Goal: Find specific page/section: Find specific page/section

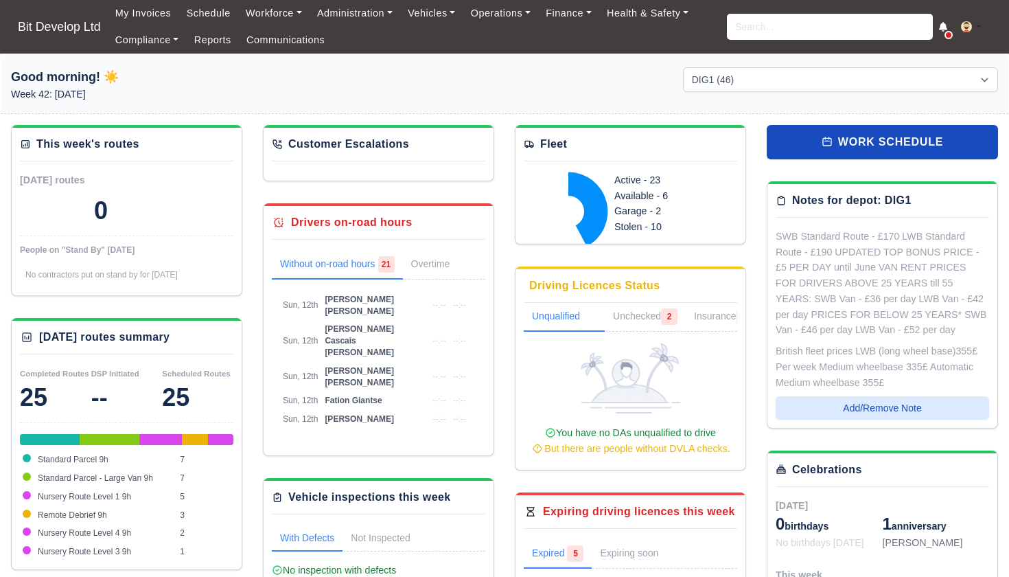
select select "2"
click at [757, 32] on input "search" at bounding box center [830, 27] width 206 height 26
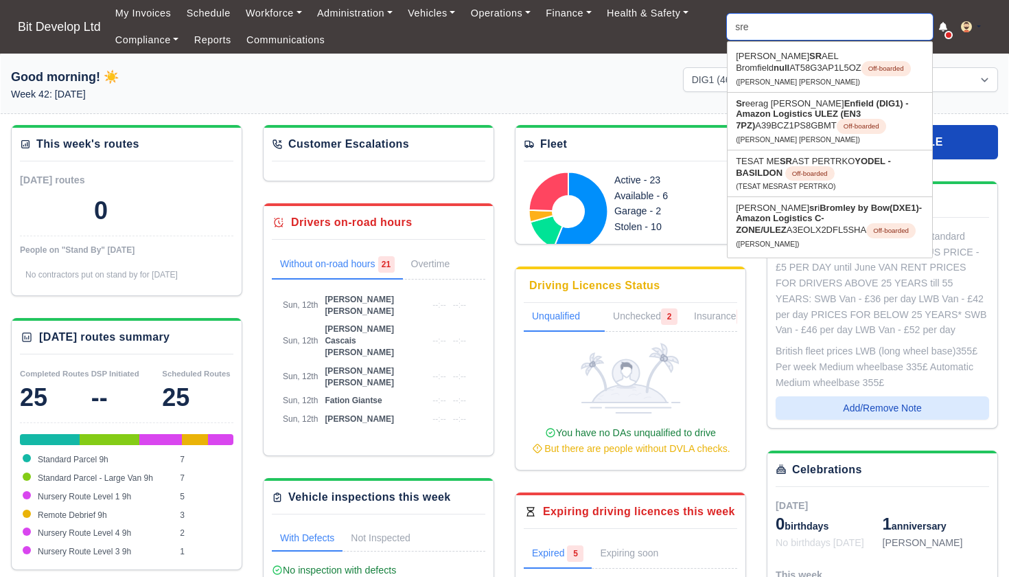
type input "sree"
type input "sreerag Sukesan Soja"
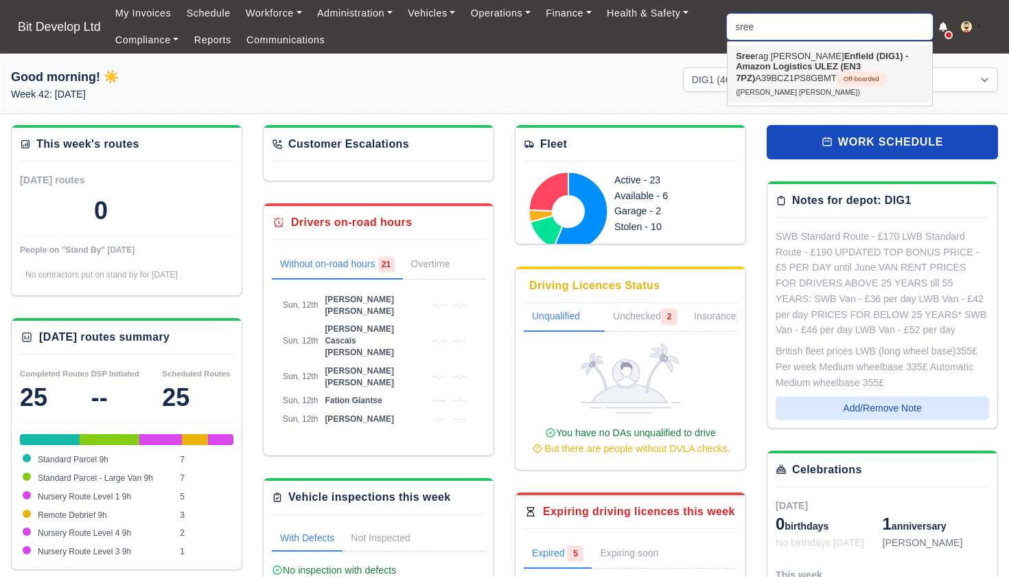
type input "see"
drag, startPoint x: 765, startPoint y: 49, endPoint x: 775, endPoint y: 58, distance: 13.6
click at [775, 58] on link "Sree rag Sukesan Soja Enfield (DIG1) - Amazon Logistics ULEZ (EN3 7PZ) A39BCZ1P…" at bounding box center [830, 73] width 205 height 57
type input "[PERSON_NAME] [PERSON_NAME]"
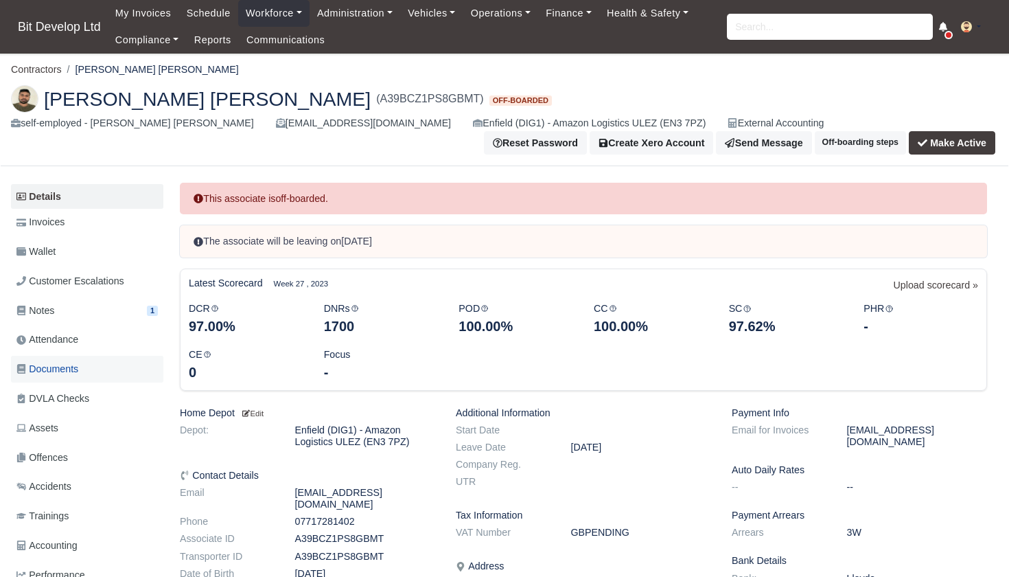
click at [54, 361] on span "Documents" at bounding box center [47, 369] width 62 height 16
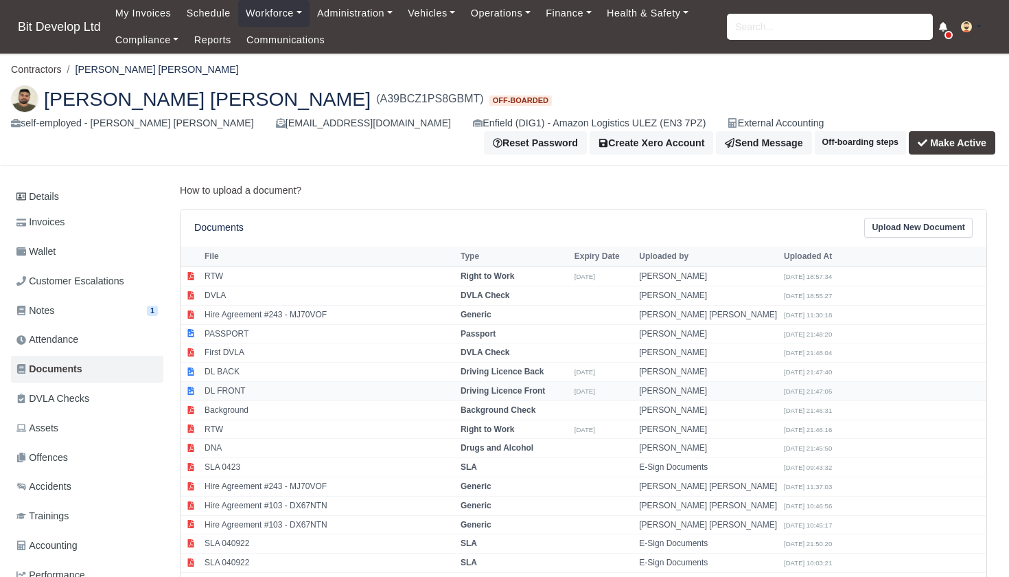
click at [252, 382] on td "DL FRONT" at bounding box center [329, 391] width 256 height 19
select select "driving-licence-front"
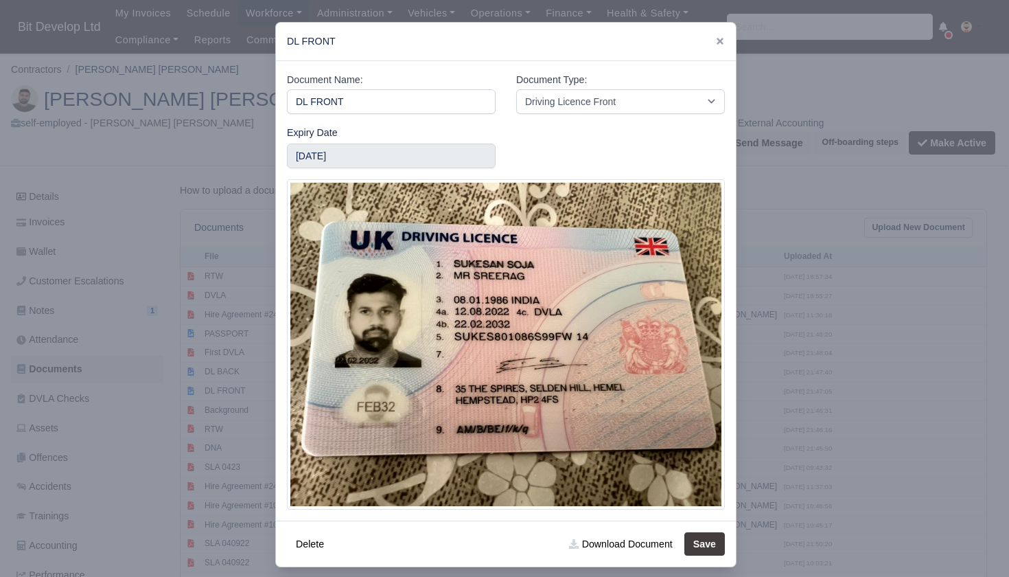
click at [881, 213] on div at bounding box center [504, 288] width 1009 height 577
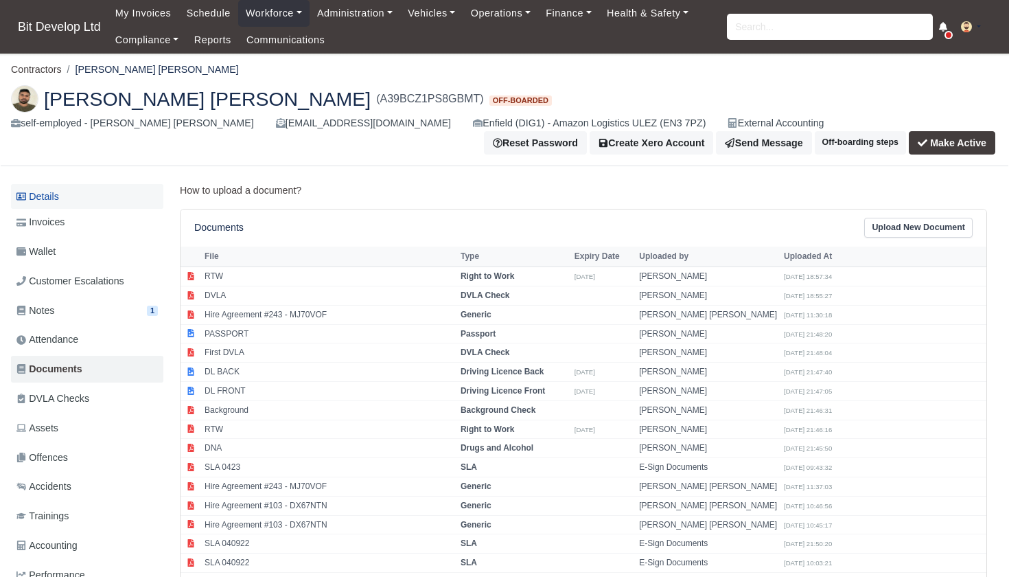
click at [58, 187] on link "Details" at bounding box center [87, 196] width 152 height 25
